Goal: Transaction & Acquisition: Purchase product/service

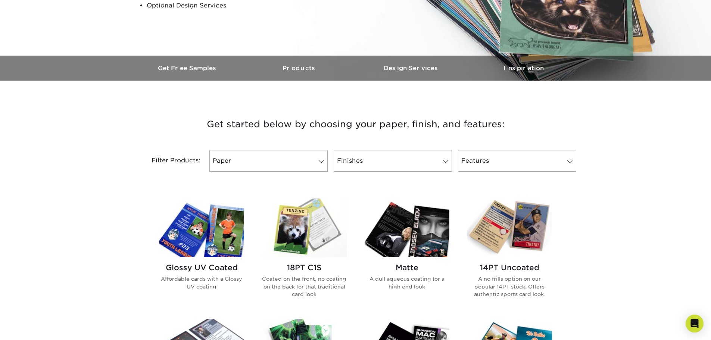
scroll to position [261, 0]
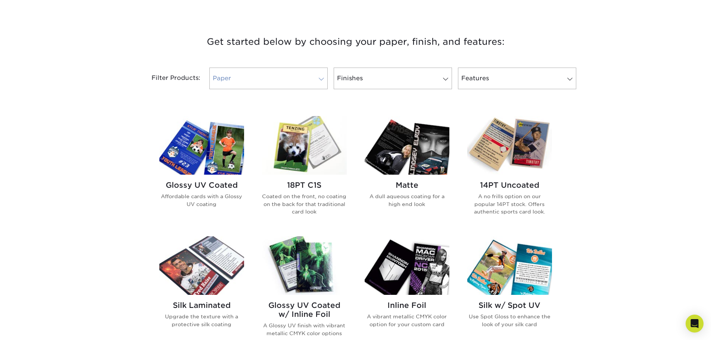
click at [321, 79] on span at bounding box center [321, 79] width 10 height 6
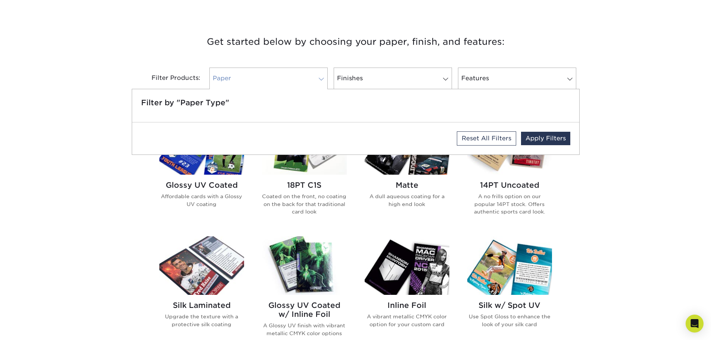
click at [321, 79] on span at bounding box center [321, 79] width 10 height 6
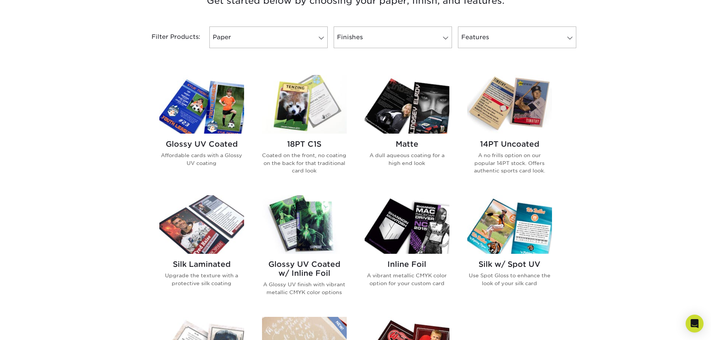
scroll to position [299, 0]
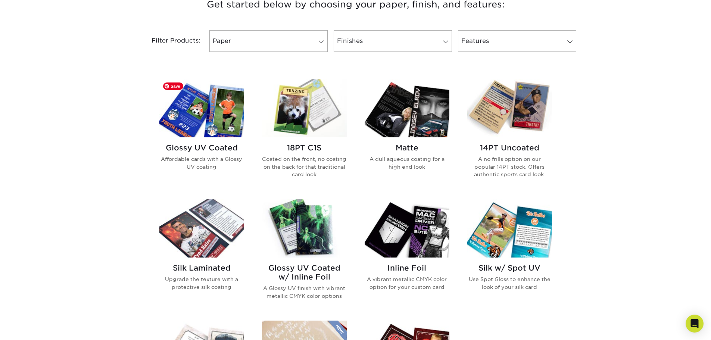
click at [226, 118] on img at bounding box center [201, 108] width 85 height 59
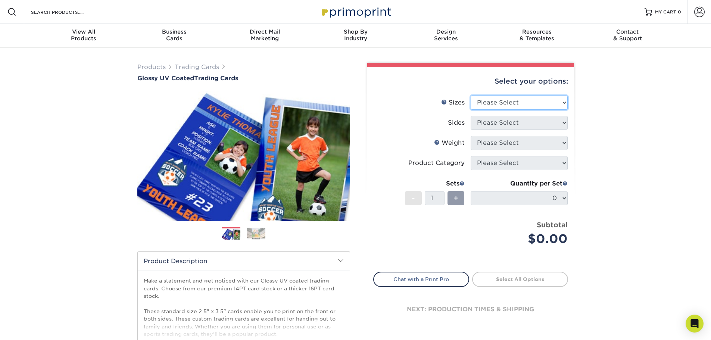
click at [562, 101] on select "Please Select 2.5" x 3.5"" at bounding box center [519, 103] width 97 height 14
select select "2.50x3.50"
click at [471, 96] on select "Please Select 2.5" x 3.5"" at bounding box center [519, 103] width 97 height 14
click at [566, 121] on select "Please Select Print Both Sides Print Front Only" at bounding box center [519, 123] width 97 height 14
select select "13abbda7-1d64-4f25-8bb2-c179b224825d"
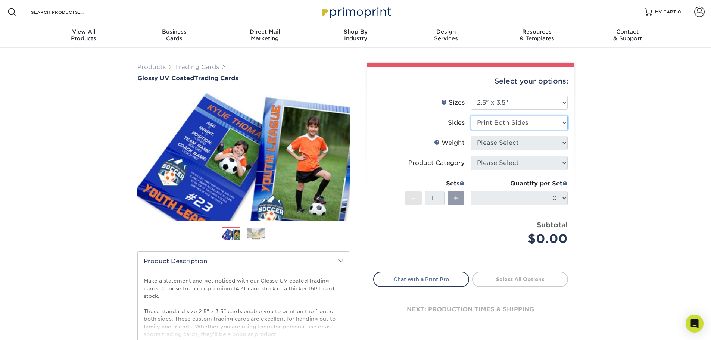
click at [471, 116] on select "Please Select Print Both Sides Print Front Only" at bounding box center [519, 123] width 97 height 14
click at [543, 141] on select "Please Select 16PT 14PT 18PT C1S" at bounding box center [519, 143] width 97 height 14
select select "14PT"
click at [471, 136] on select "Please Select 16PT 14PT 18PT C1S" at bounding box center [519, 143] width 97 height 14
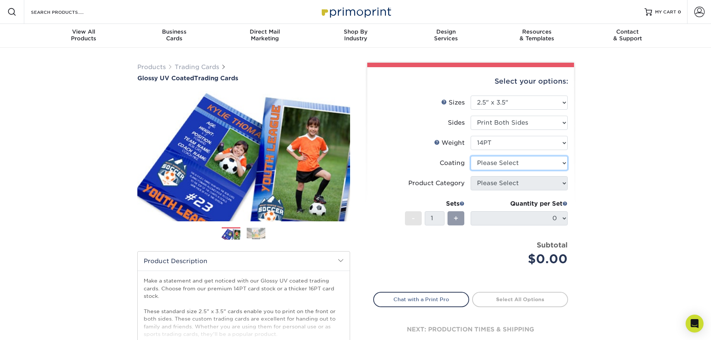
click at [542, 164] on select at bounding box center [519, 163] width 97 height 14
click at [471, 156] on select at bounding box center [519, 163] width 97 height 14
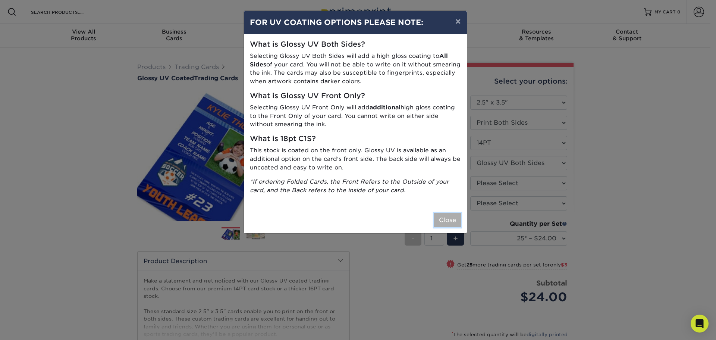
click at [447, 214] on button "Close" at bounding box center [447, 220] width 27 height 14
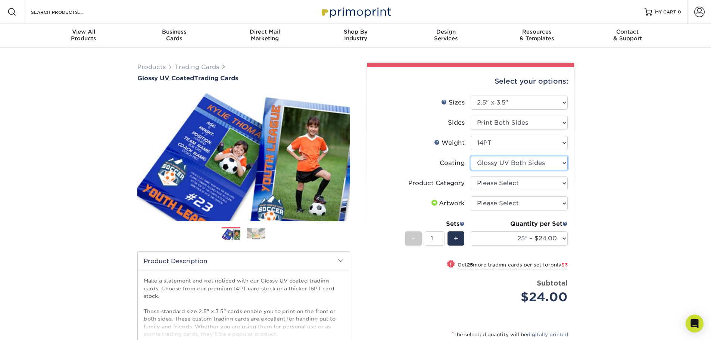
click at [561, 162] on select at bounding box center [519, 163] width 97 height 14
select select "1e8116af-acfc-44b1-83dc-8181aa338834"
click at [471, 156] on select at bounding box center [519, 163] width 97 height 14
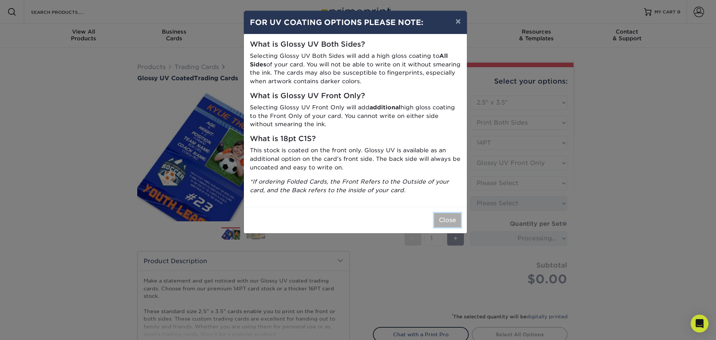
click at [451, 224] on button "Close" at bounding box center [447, 220] width 27 height 14
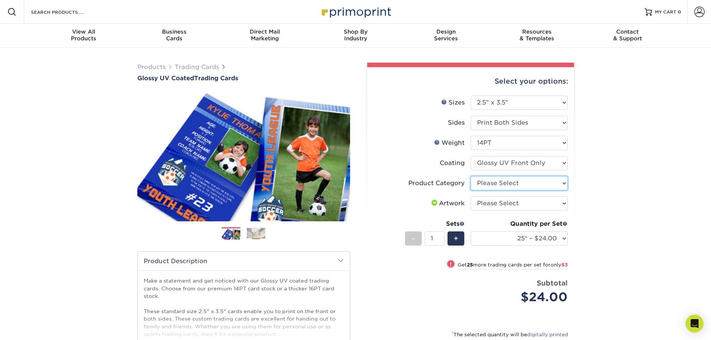
click at [559, 183] on select "Please Select Trading Cards" at bounding box center [519, 183] width 97 height 14
select select "c2f9bce9-36c2-409d-b101-c29d9d031e18"
click at [471, 176] on select "Please Select Trading Cards" at bounding box center [519, 183] width 97 height 14
click at [532, 206] on select "Please Select I will upload files I need a design - $100" at bounding box center [519, 203] width 97 height 14
select select "upload"
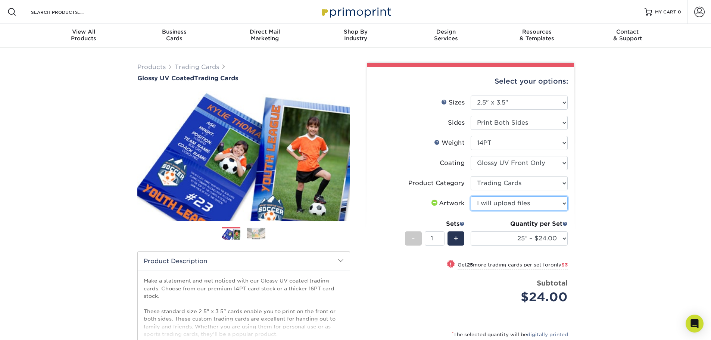
click at [471, 196] on select "Please Select I will upload files I need a design - $100" at bounding box center [519, 203] width 97 height 14
click at [563, 240] on select "25* – $24.00 50* – $27.00 75* – $34.00 100* – $37.00 250* – $48.00 500 – $59.00…" at bounding box center [519, 238] width 97 height 14
click at [631, 95] on div "Products Trading Cards Glossy UV Coated Trading Cards Previous Next /" at bounding box center [355, 247] width 711 height 399
